Goal: Communication & Community: Answer question/provide support

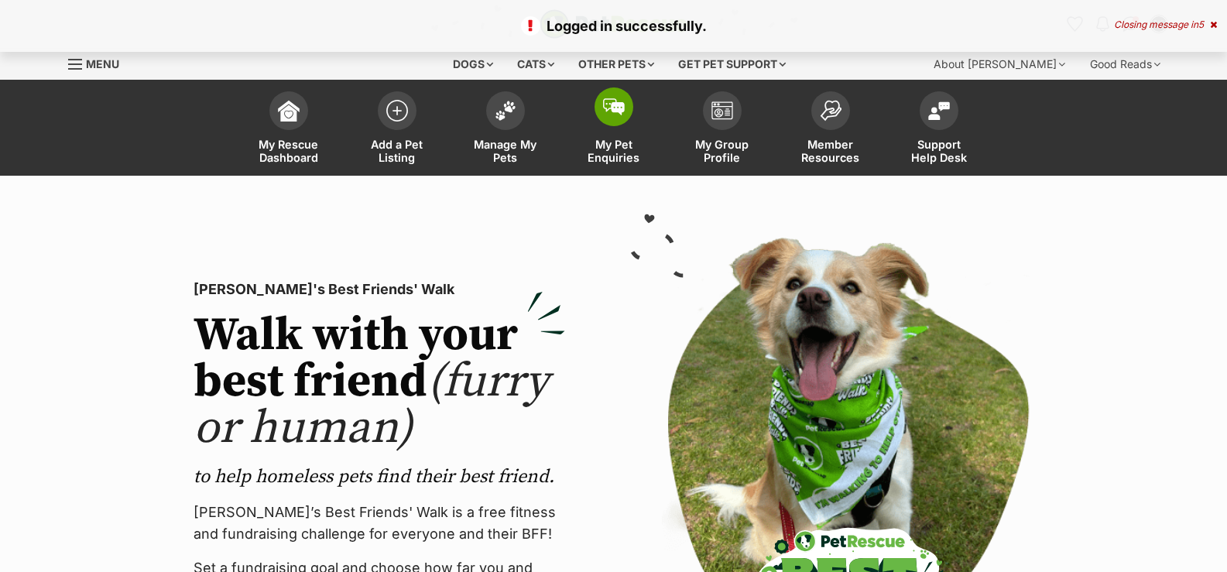
click at [613, 161] on span "My Pet Enquiries" at bounding box center [614, 151] width 70 height 26
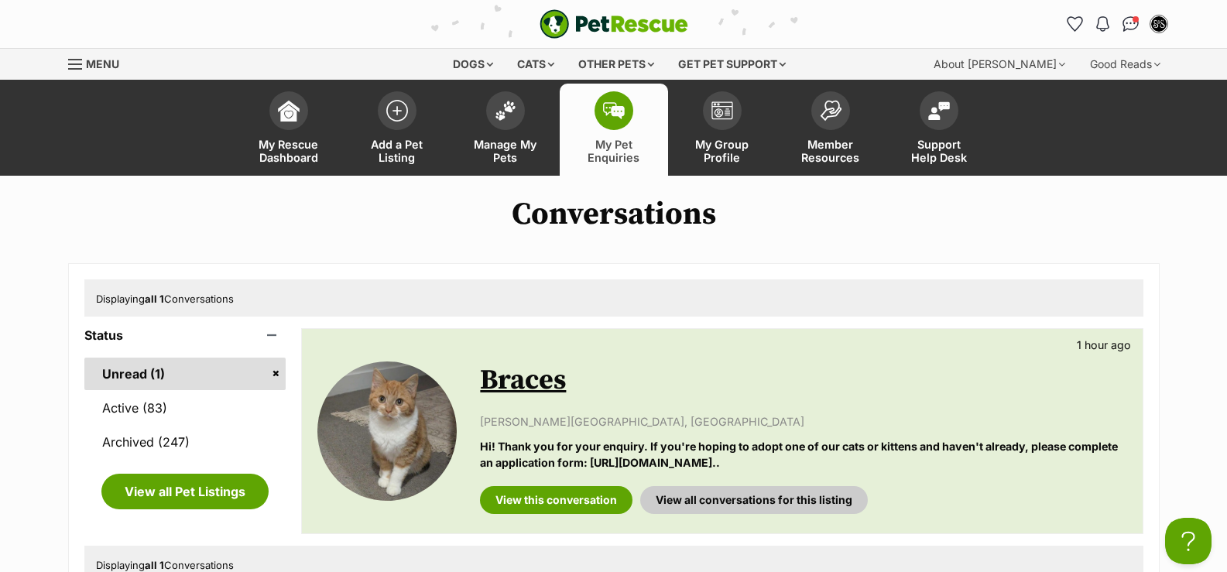
click at [638, 101] on link "My Pet Enquiries" at bounding box center [614, 130] width 108 height 92
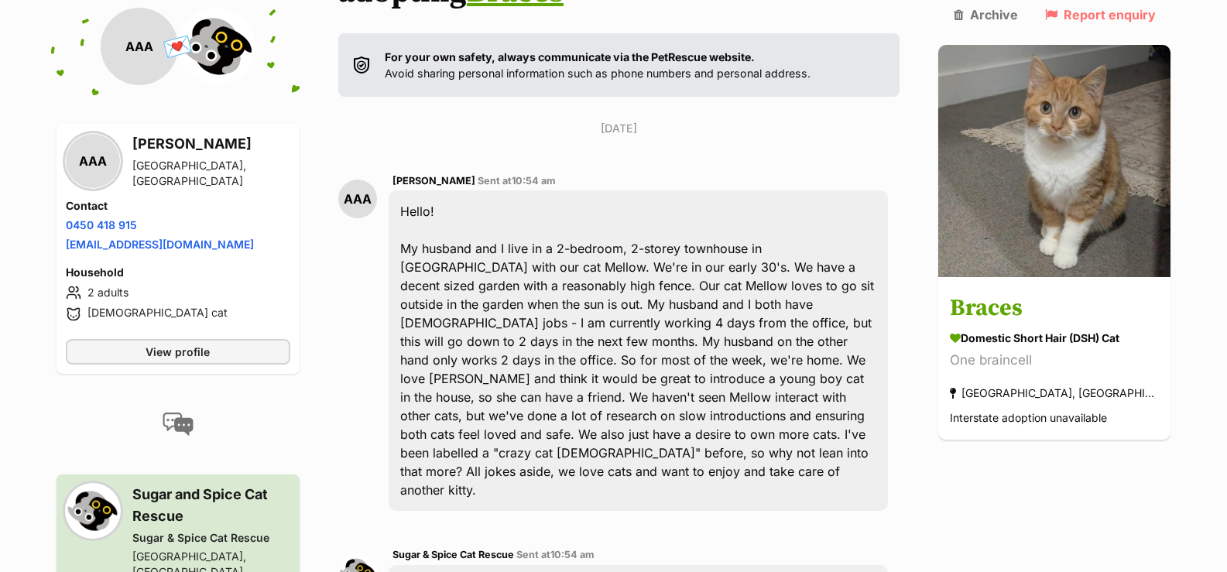
scroll to position [310, 0]
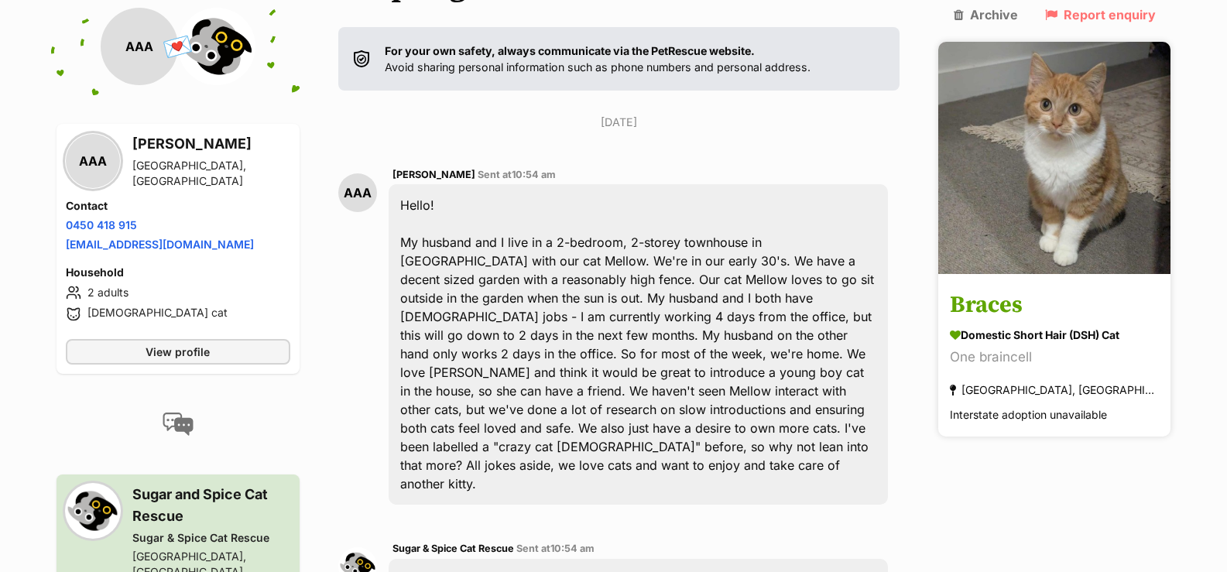
click at [1052, 289] on h3 "Braces" at bounding box center [1054, 306] width 209 height 35
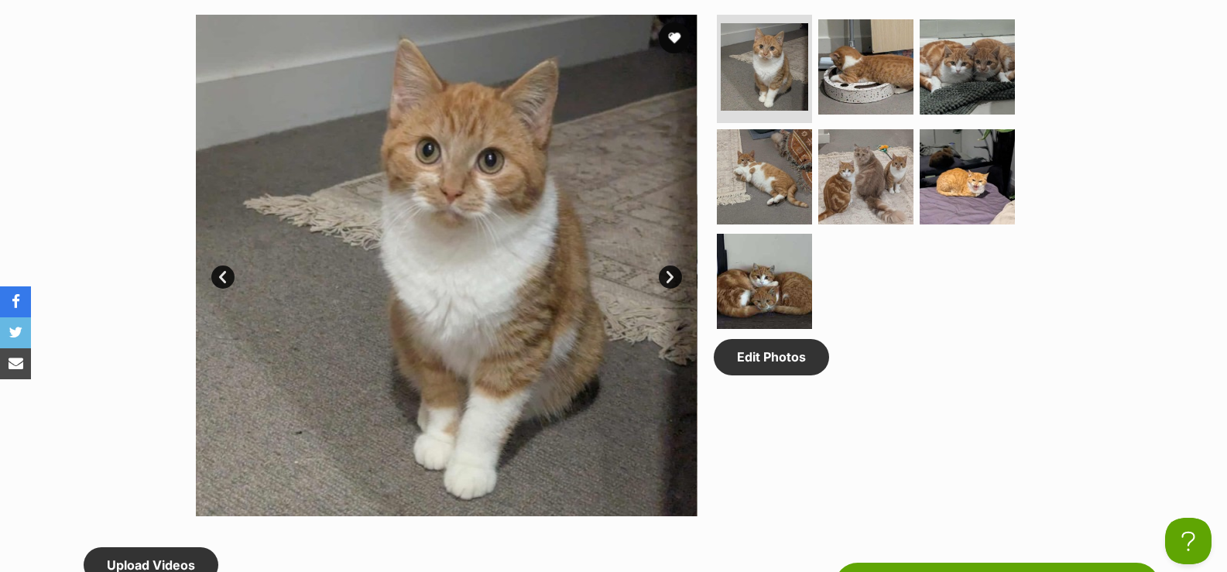
scroll to position [774, 0]
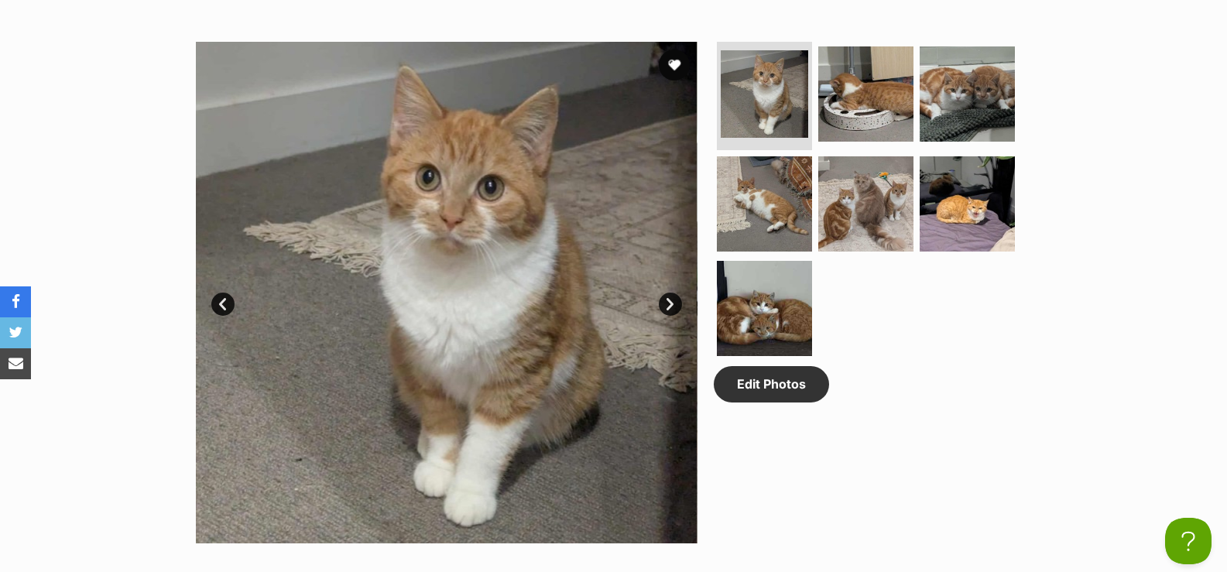
click at [670, 307] on link "Next" at bounding box center [670, 304] width 23 height 23
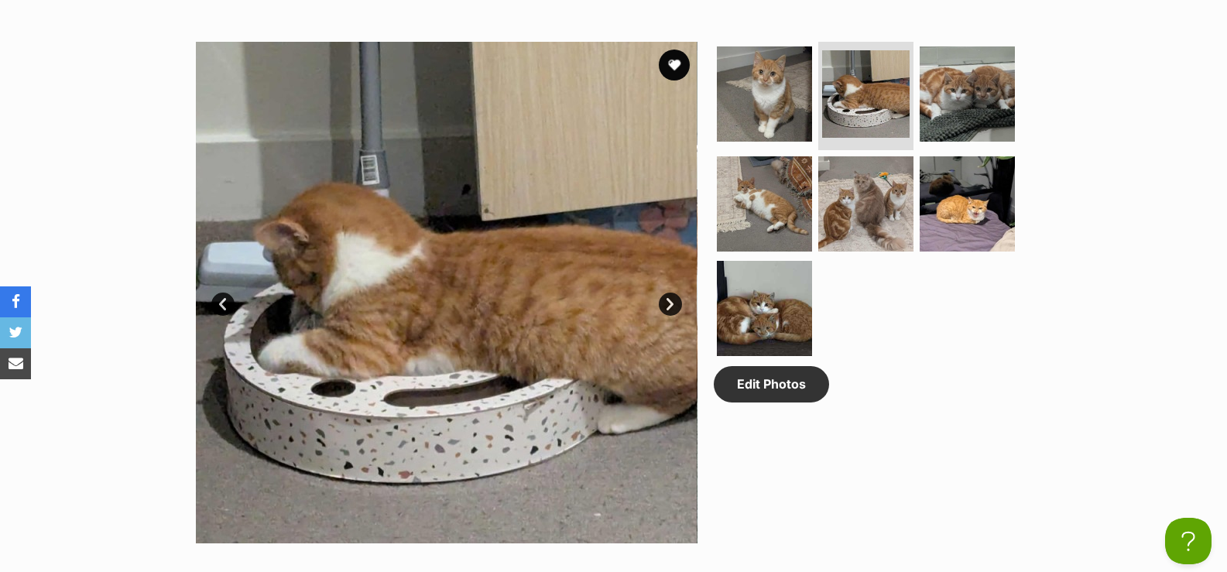
click at [670, 307] on link "Next" at bounding box center [670, 304] width 23 height 23
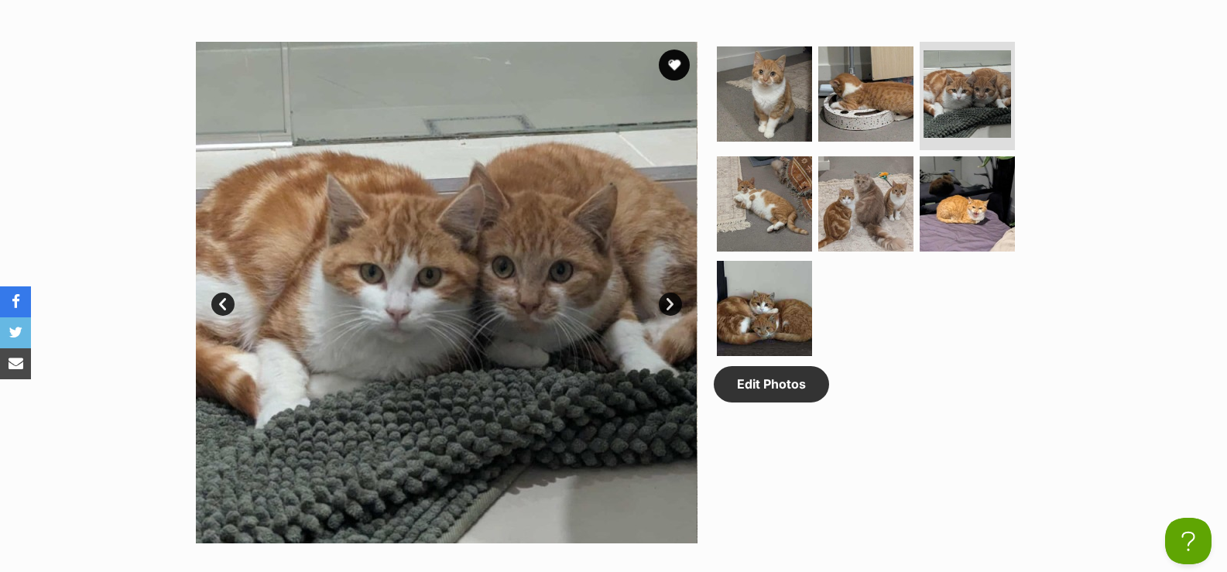
click at [665, 307] on link "Next" at bounding box center [670, 304] width 23 height 23
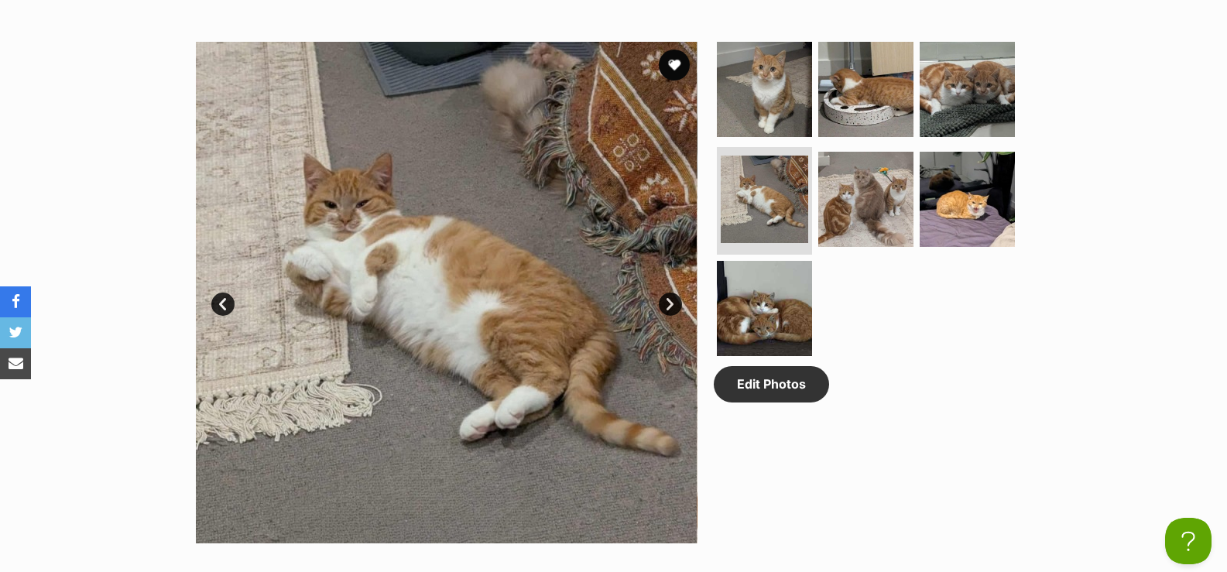
click at [665, 307] on link "Next" at bounding box center [670, 304] width 23 height 23
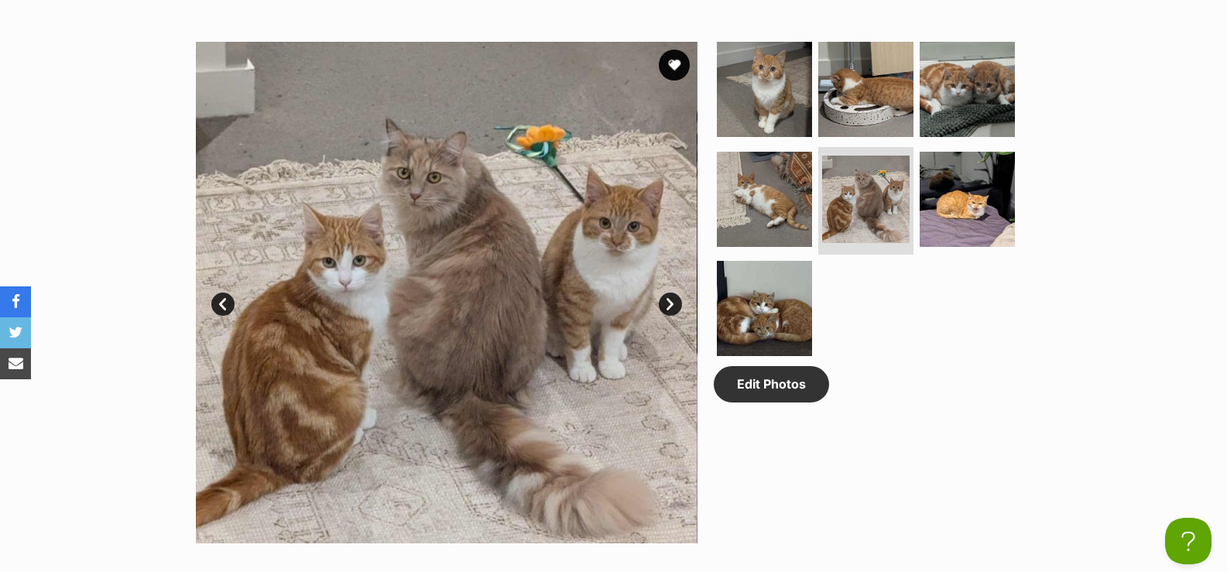
click at [673, 296] on link "Next" at bounding box center [670, 304] width 23 height 23
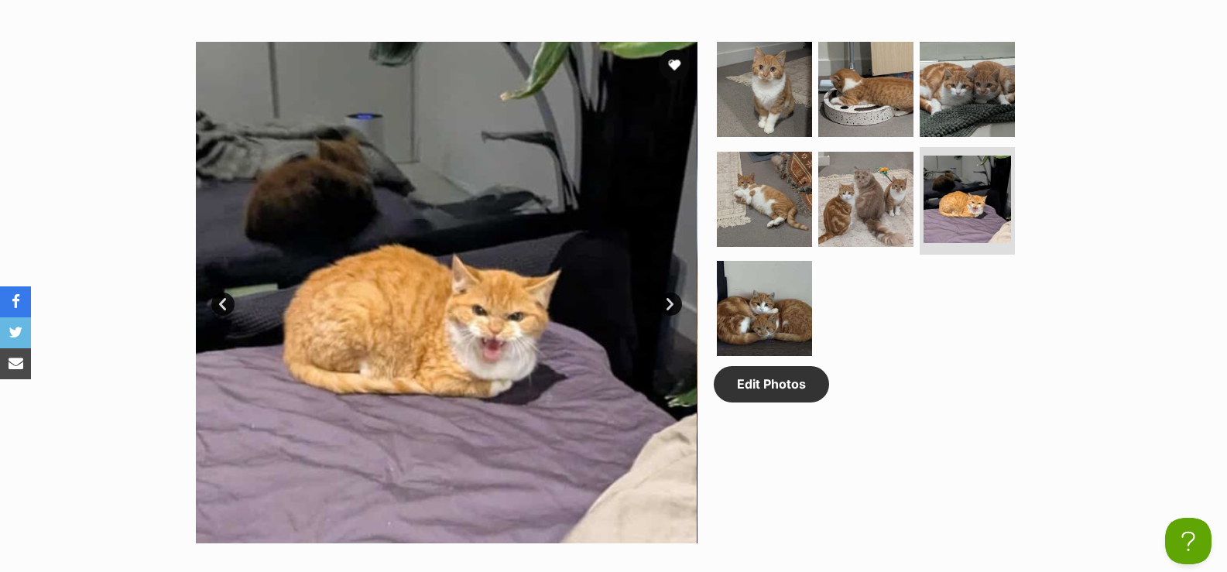
click at [661, 301] on link "Next" at bounding box center [670, 304] width 23 height 23
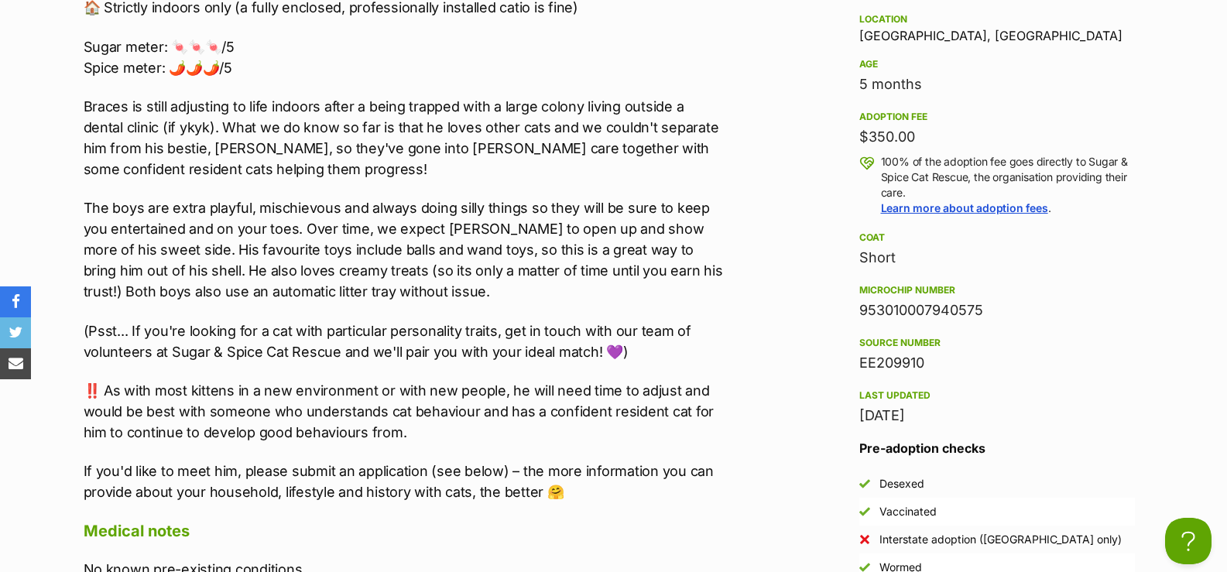
scroll to position [1548, 0]
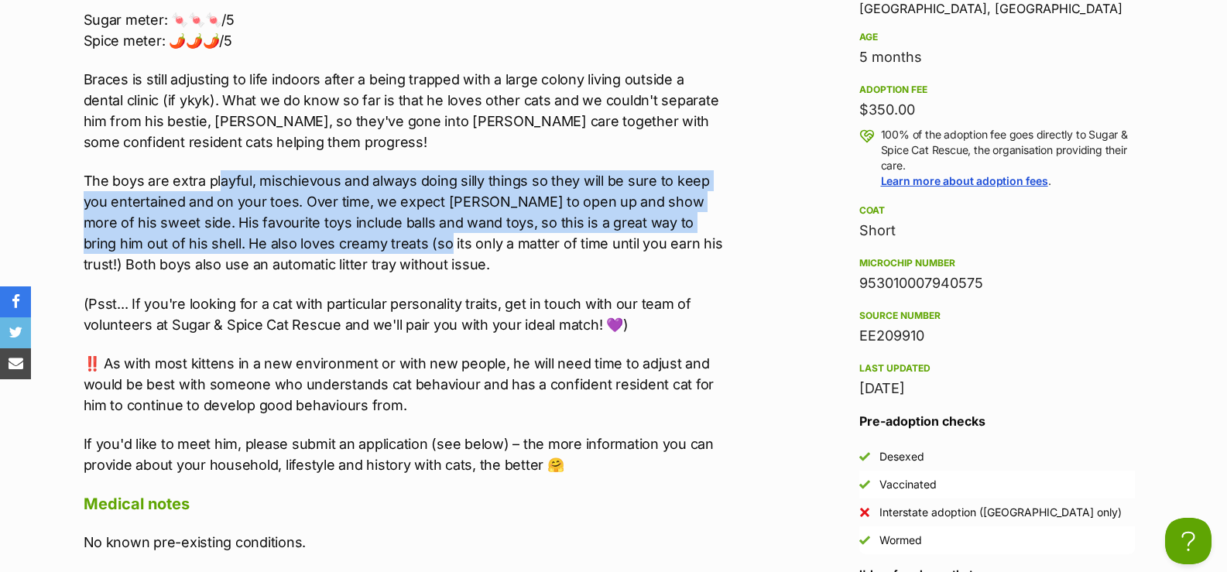
drag, startPoint x: 222, startPoint y: 177, endPoint x: 381, endPoint y: 246, distance: 173.3
click at [380, 245] on p "The boys are extra playful, mischievous and always doing silly things so they w…" at bounding box center [403, 222] width 639 height 105
click at [381, 246] on p "The boys are extra playful, mischievous and always doing silly things so they w…" at bounding box center [403, 222] width 639 height 105
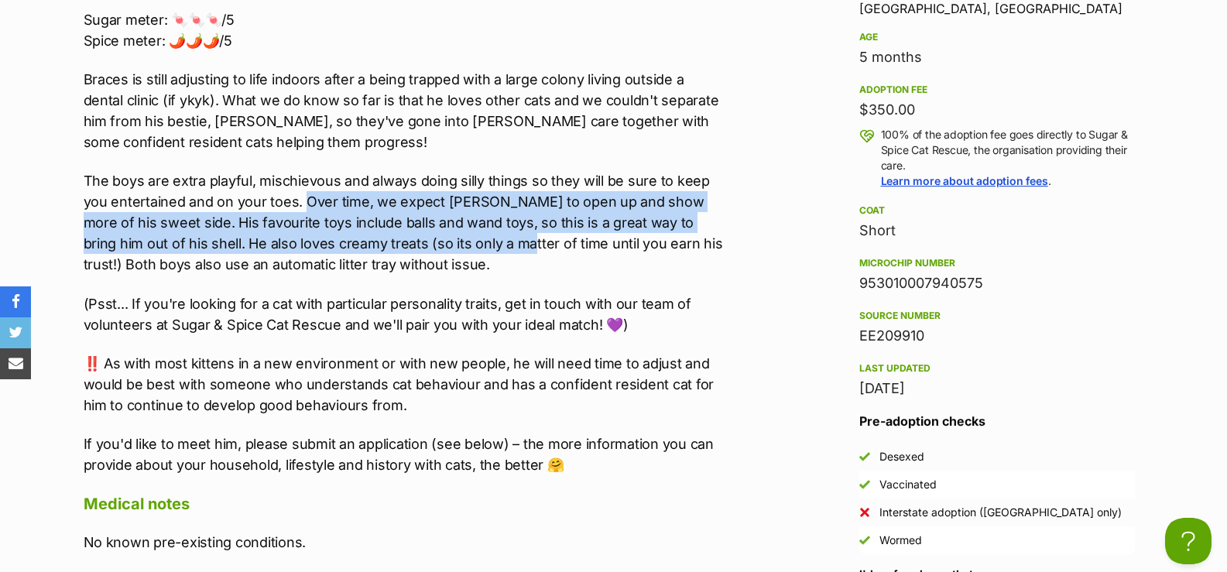
drag, startPoint x: 314, startPoint y: 207, endPoint x: 465, endPoint y: 253, distance: 157.9
click at [465, 253] on p "The boys are extra playful, mischievous and always doing silly things so they w…" at bounding box center [403, 222] width 639 height 105
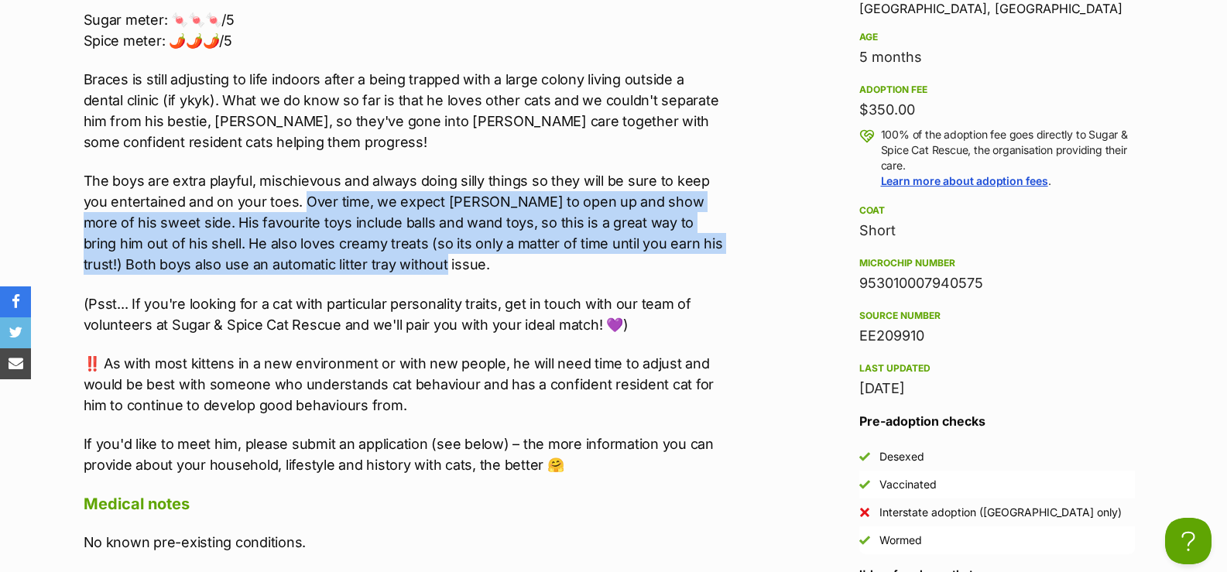
drag, startPoint x: 304, startPoint y: 199, endPoint x: 414, endPoint y: 256, distance: 124.0
click at [414, 256] on p "The boys are extra playful, mischievous and always doing silly things so they w…" at bounding box center [403, 222] width 639 height 105
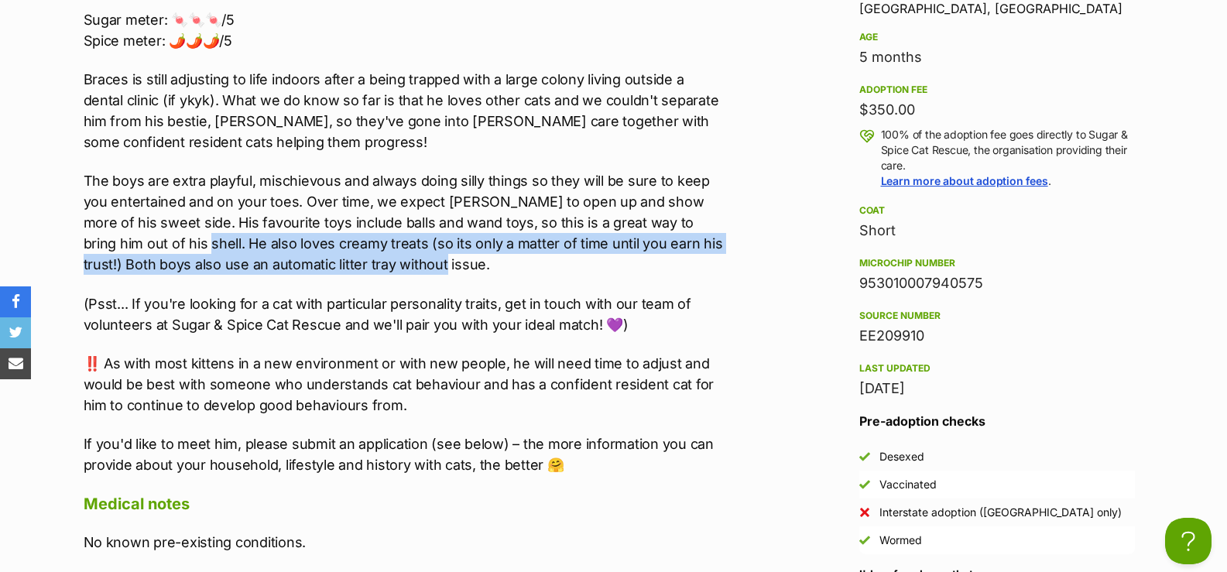
drag, startPoint x: 396, startPoint y: 271, endPoint x: 143, endPoint y: 243, distance: 253.9
click at [143, 243] on p "The boys are extra playful, mischievous and always doing silly things so they w…" at bounding box center [403, 222] width 639 height 105
drag, startPoint x: 143, startPoint y: 243, endPoint x: 387, endPoint y: 280, distance: 246.7
click at [387, 280] on div "😸 Loves other cats, and would adore a feline friend or two 🐶 Untested with dogs…" at bounding box center [403, 191] width 639 height 568
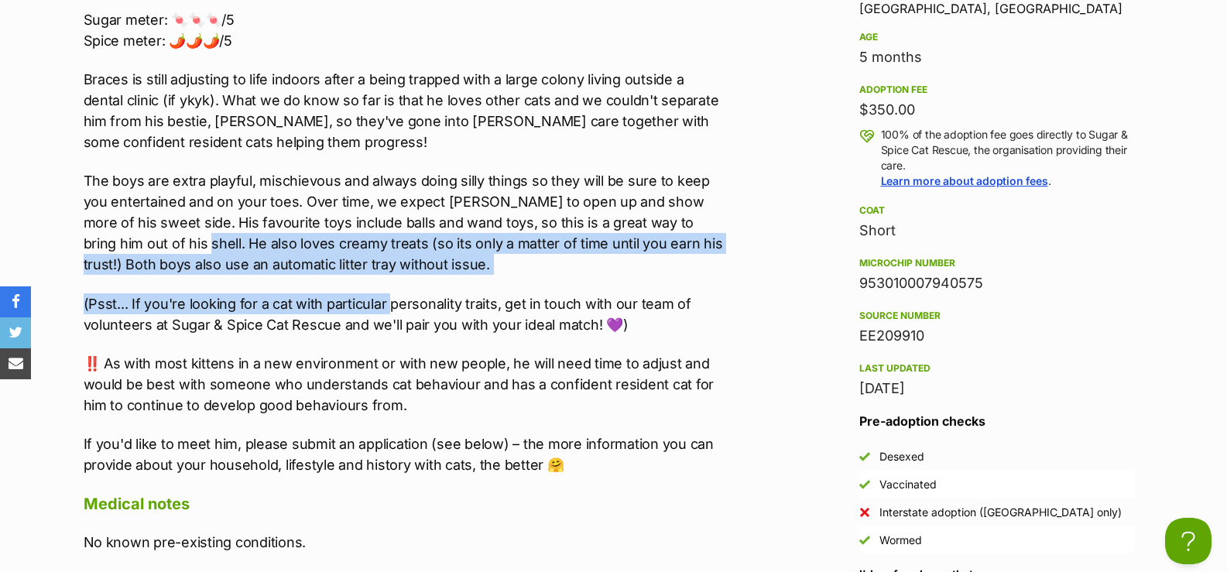
click at [387, 280] on div "😸 Loves other cats, and would adore a feline friend or two 🐶 Untested with dogs…" at bounding box center [403, 191] width 639 height 568
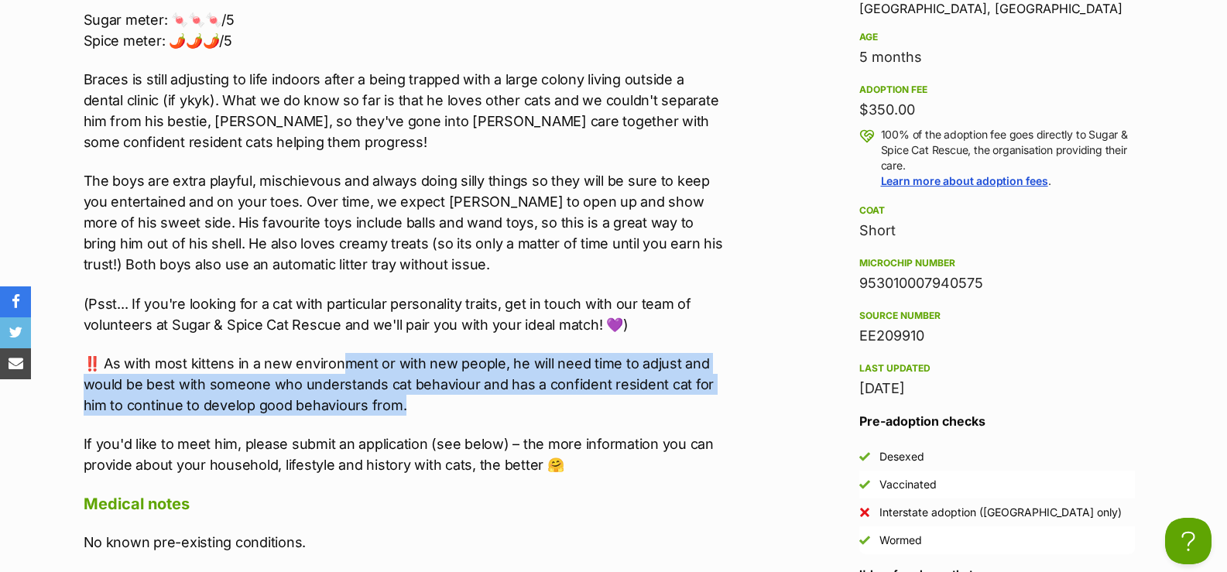
drag, startPoint x: 341, startPoint y: 360, endPoint x: 413, endPoint y: 402, distance: 83.9
click at [413, 402] on p "‼️ As with most kittens in a new environment or with new people, he will need t…" at bounding box center [403, 384] width 639 height 63
drag, startPoint x: 429, startPoint y: 403, endPoint x: 100, endPoint y: 370, distance: 330.7
click at [100, 370] on p "‼️ As with most kittens in a new environment or with new people, he will need t…" at bounding box center [403, 384] width 639 height 63
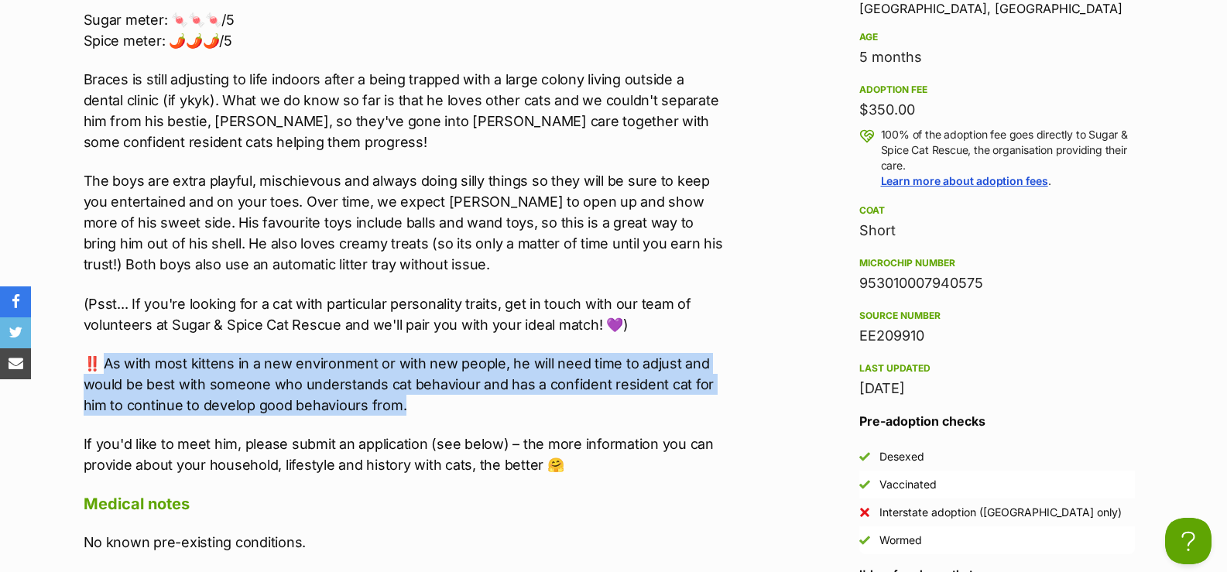
click at [100, 370] on p "‼️ As with most kittens in a new environment or with new people, he will need t…" at bounding box center [403, 384] width 639 height 63
drag, startPoint x: 100, startPoint y: 368, endPoint x: 423, endPoint y: 406, distance: 325.9
click at [423, 406] on p "‼️ As with most kittens in a new environment or with new people, he will need t…" at bounding box center [403, 384] width 639 height 63
drag, startPoint x: 276, startPoint y: 386, endPoint x: 113, endPoint y: 364, distance: 164.9
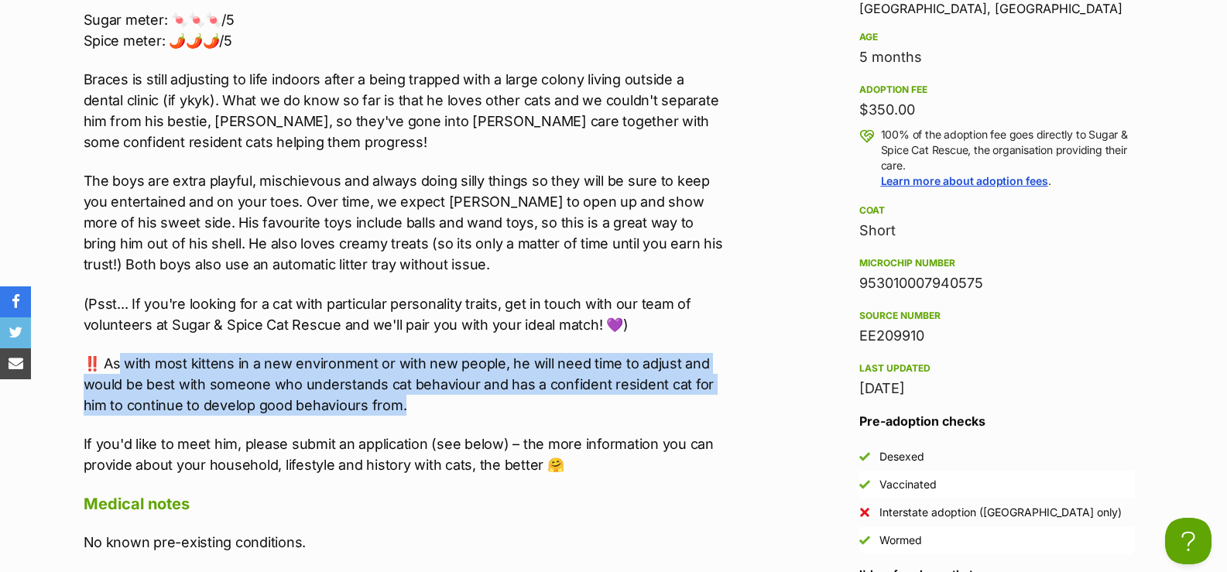
click at [113, 364] on p "‼️ As with most kittens in a new environment or with new people, he will need t…" at bounding box center [403, 384] width 639 height 63
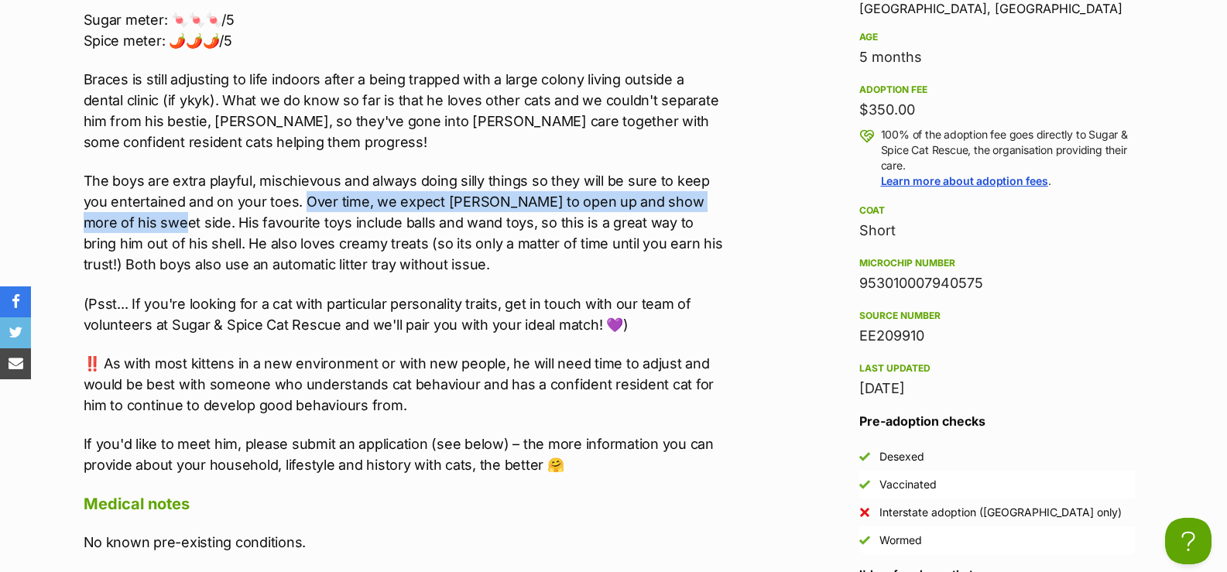
drag, startPoint x: 304, startPoint y: 204, endPoint x: 149, endPoint y: 225, distance: 157.0
click at [149, 225] on p "The boys are extra playful, mischievous and always doing silly things so they w…" at bounding box center [403, 222] width 639 height 105
drag, startPoint x: 149, startPoint y: 225, endPoint x: 301, endPoint y: 203, distance: 154.0
click at [301, 203] on p "The boys are extra playful, mischievous and always doing silly things so they w…" at bounding box center [403, 222] width 639 height 105
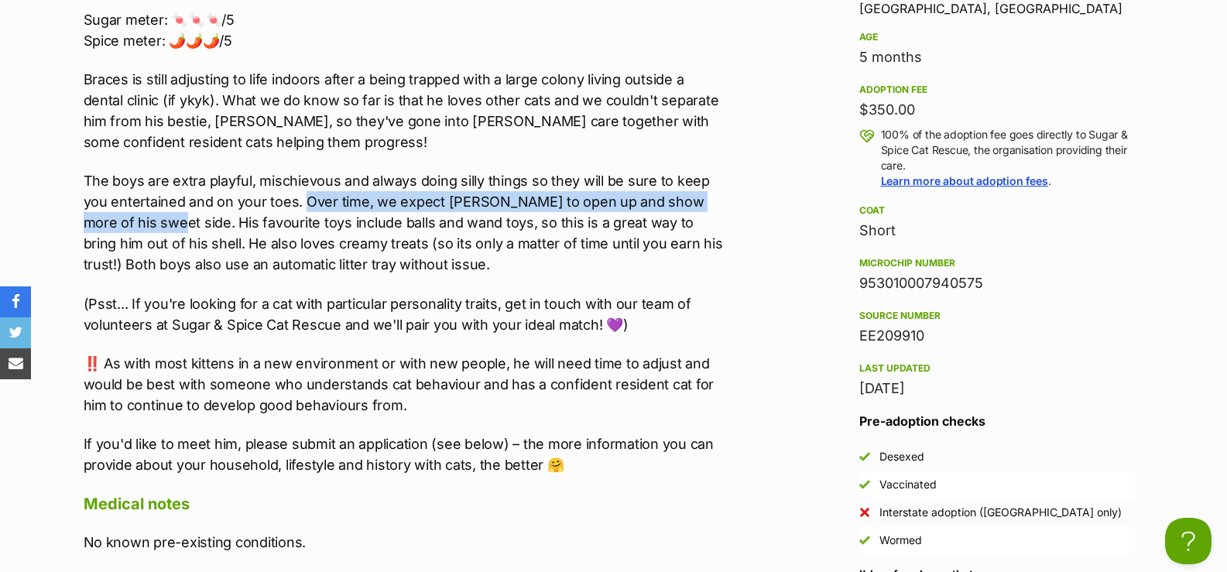
click at [301, 203] on p "The boys are extra playful, mischievous and always doing silly things so they w…" at bounding box center [403, 222] width 639 height 105
drag, startPoint x: 301, startPoint y: 203, endPoint x: 151, endPoint y: 221, distance: 151.3
click at [151, 221] on p "The boys are extra playful, mischievous and always doing silly things so they w…" at bounding box center [403, 222] width 639 height 105
drag, startPoint x: 151, startPoint y: 221, endPoint x: 307, endPoint y: 198, distance: 157.3
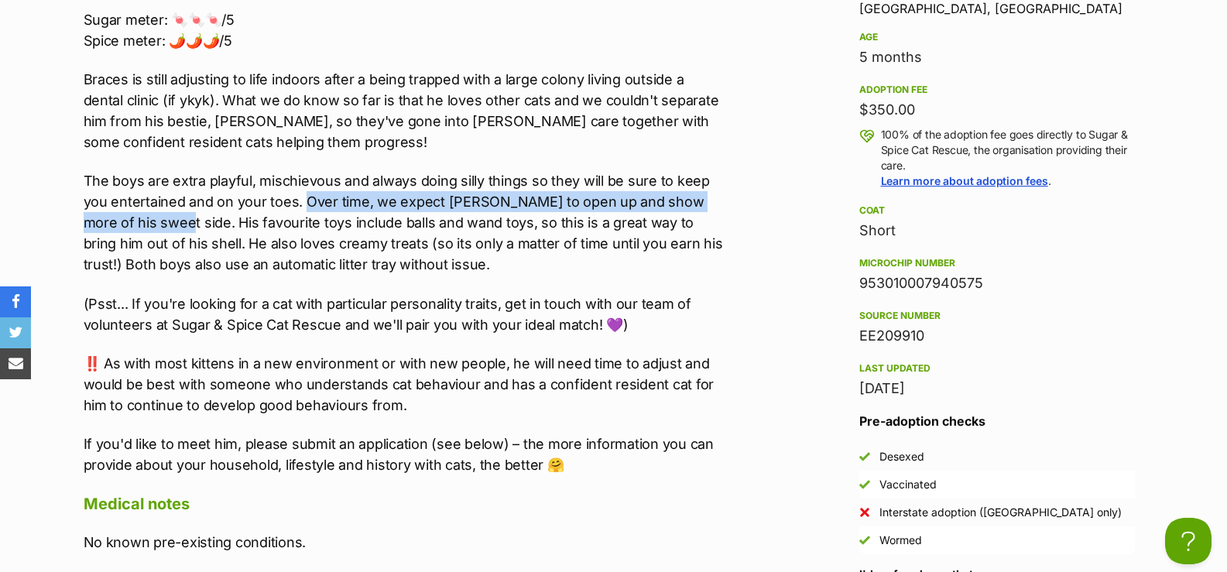
click at [307, 198] on p "The boys are extra playful, mischievous and always doing silly things so they w…" at bounding box center [403, 222] width 639 height 105
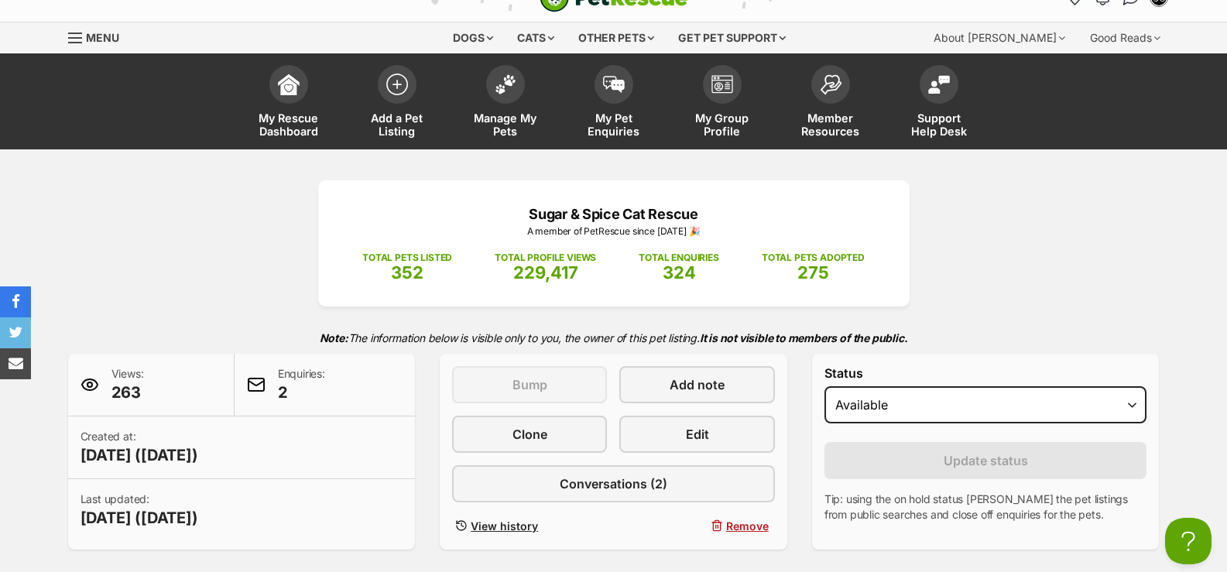
scroll to position [0, 0]
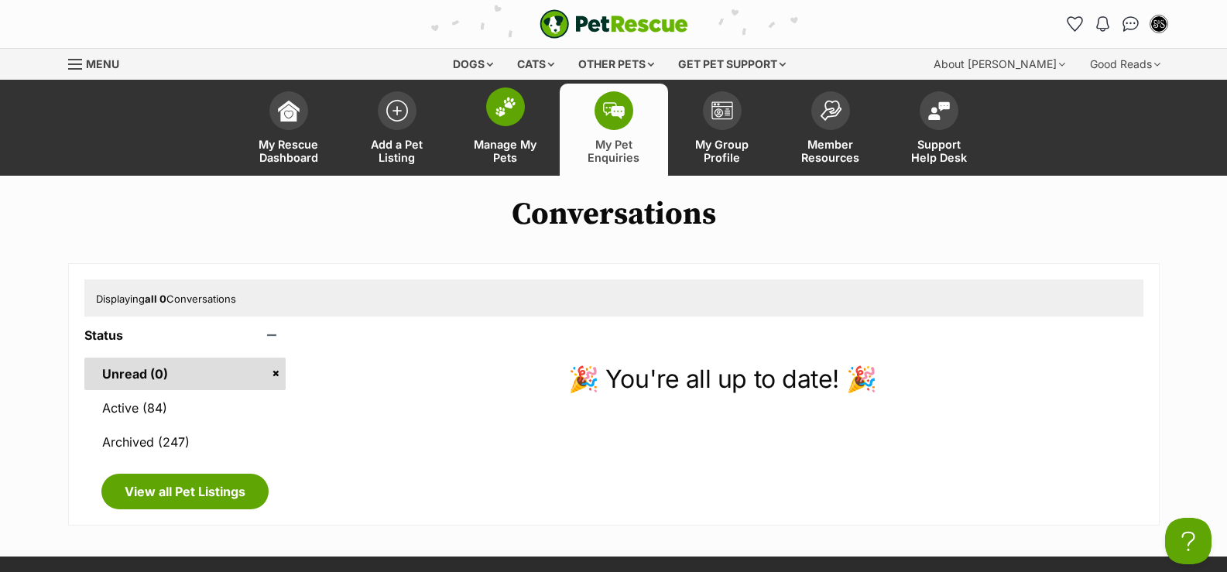
click at [498, 129] on link "Manage My Pets" at bounding box center [505, 130] width 108 height 92
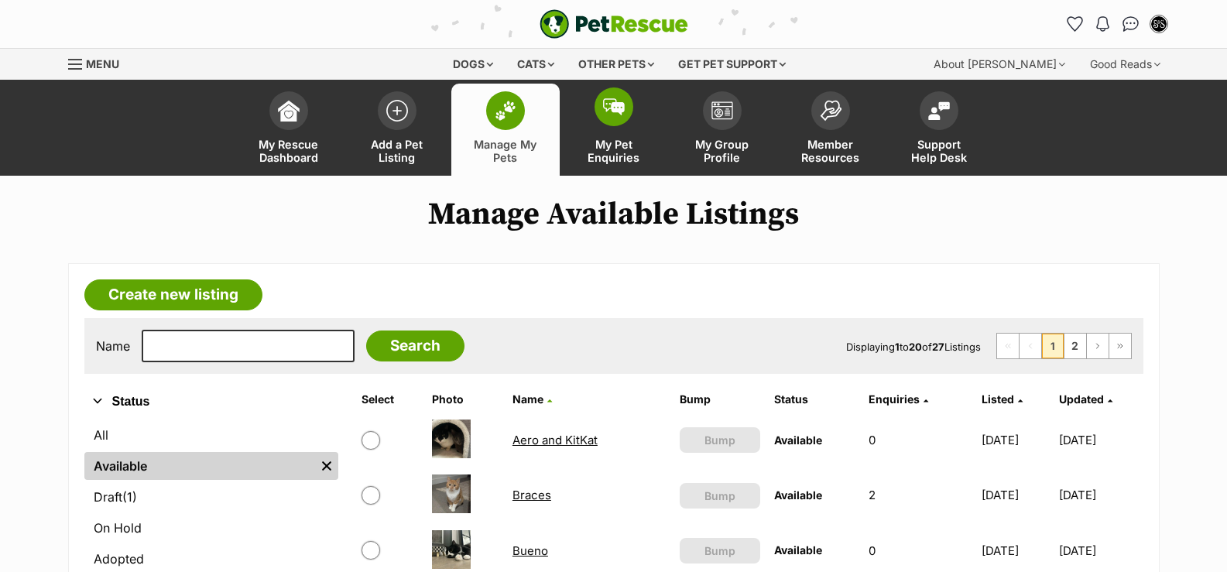
click at [595, 155] on span "My Pet Enquiries" at bounding box center [614, 151] width 70 height 26
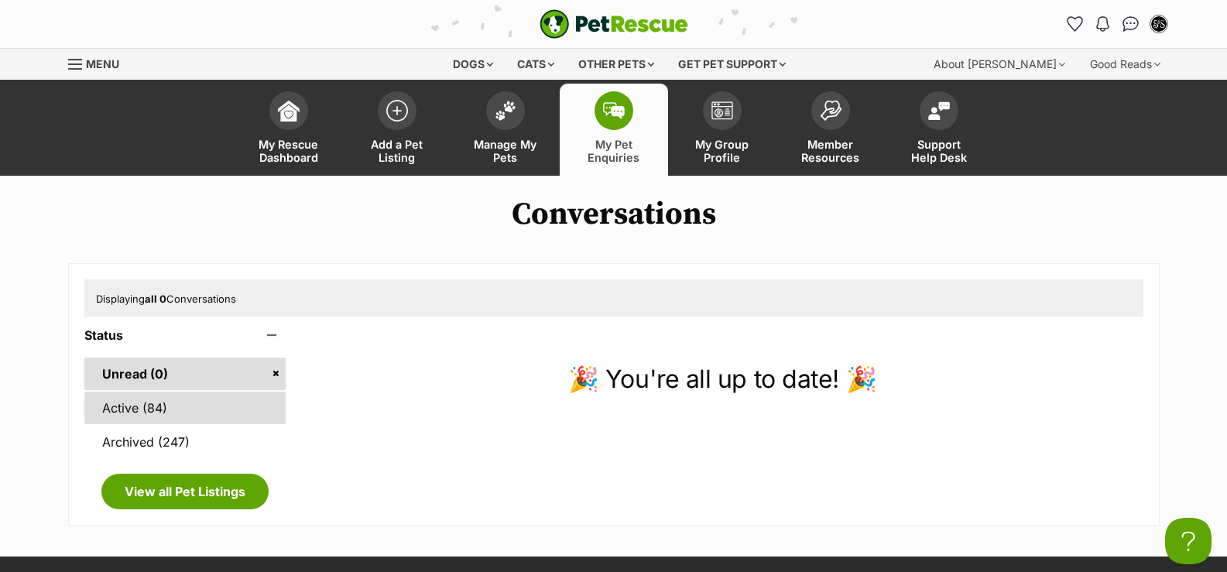
click at [149, 416] on link "Active (84)" at bounding box center [185, 408] width 202 height 33
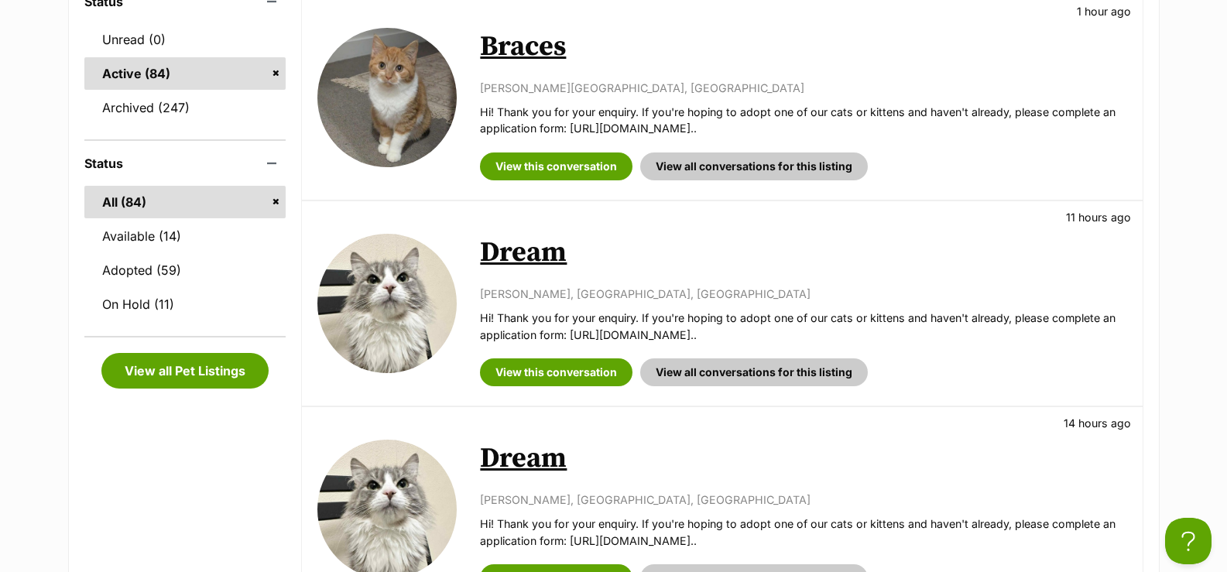
scroll to position [387, 0]
